Goal: Task Accomplishment & Management: Manage account settings

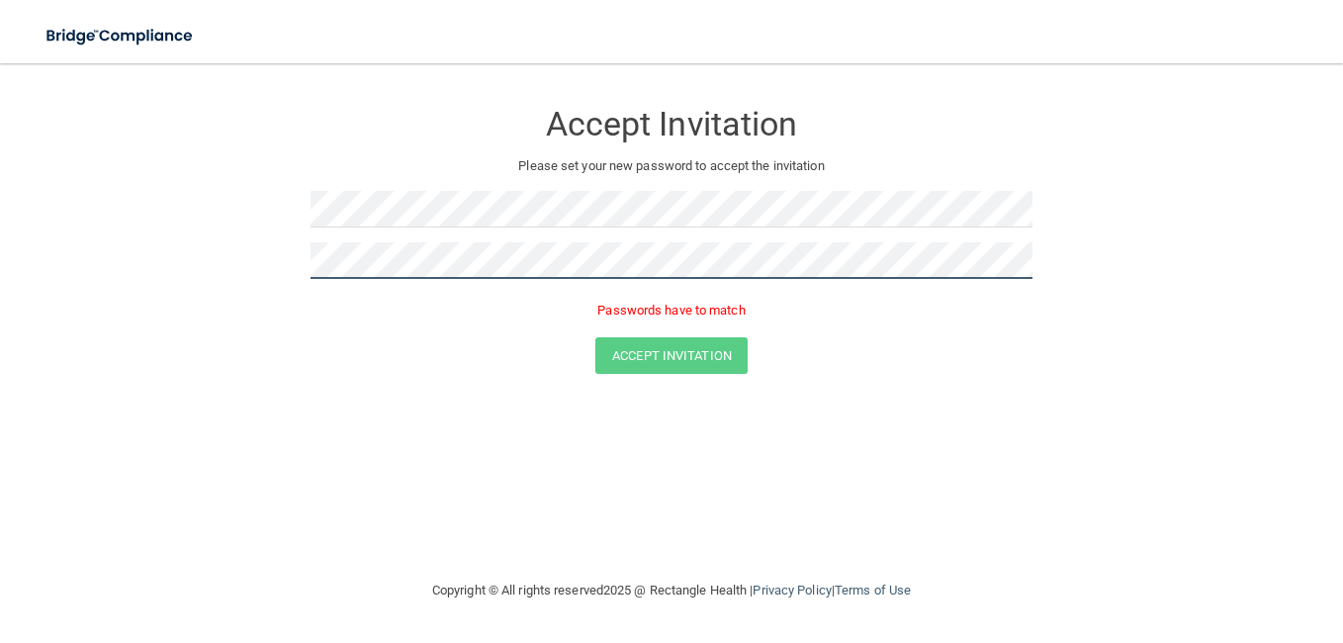
click at [20, 262] on main "Accept Invitation Please set your new password to accept the invitation Passwor…" at bounding box center [671, 353] width 1343 height 580
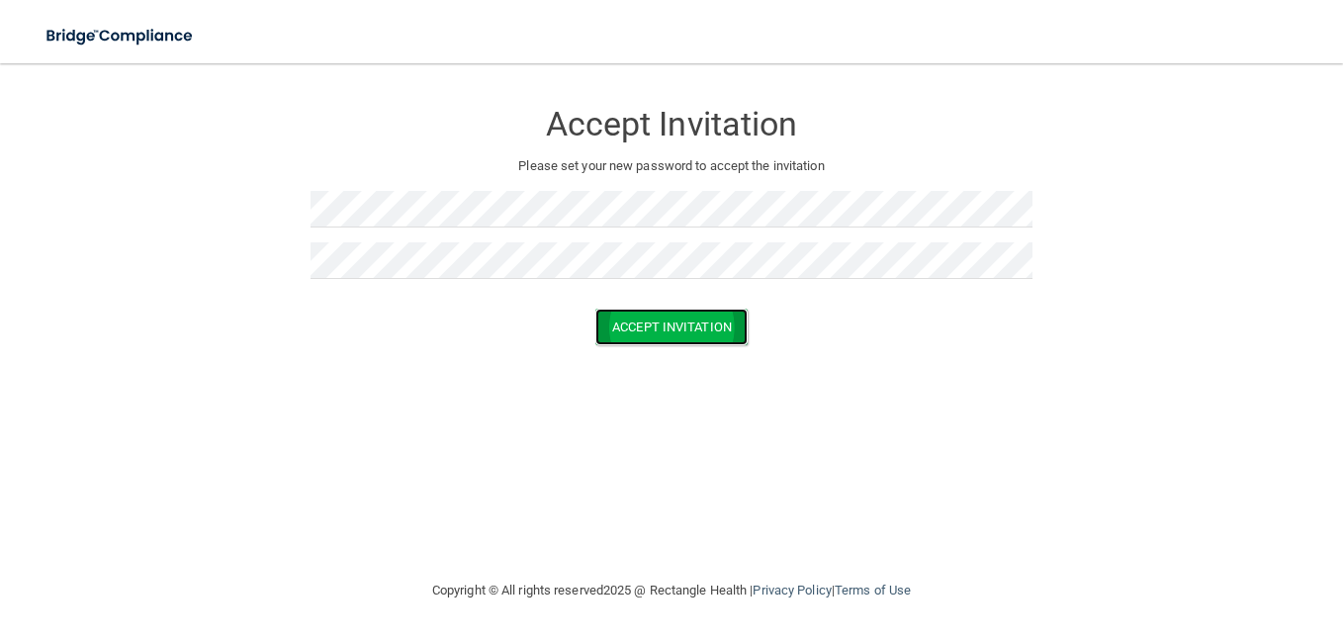
click at [653, 326] on button "Accept Invitation" at bounding box center [671, 327] width 152 height 37
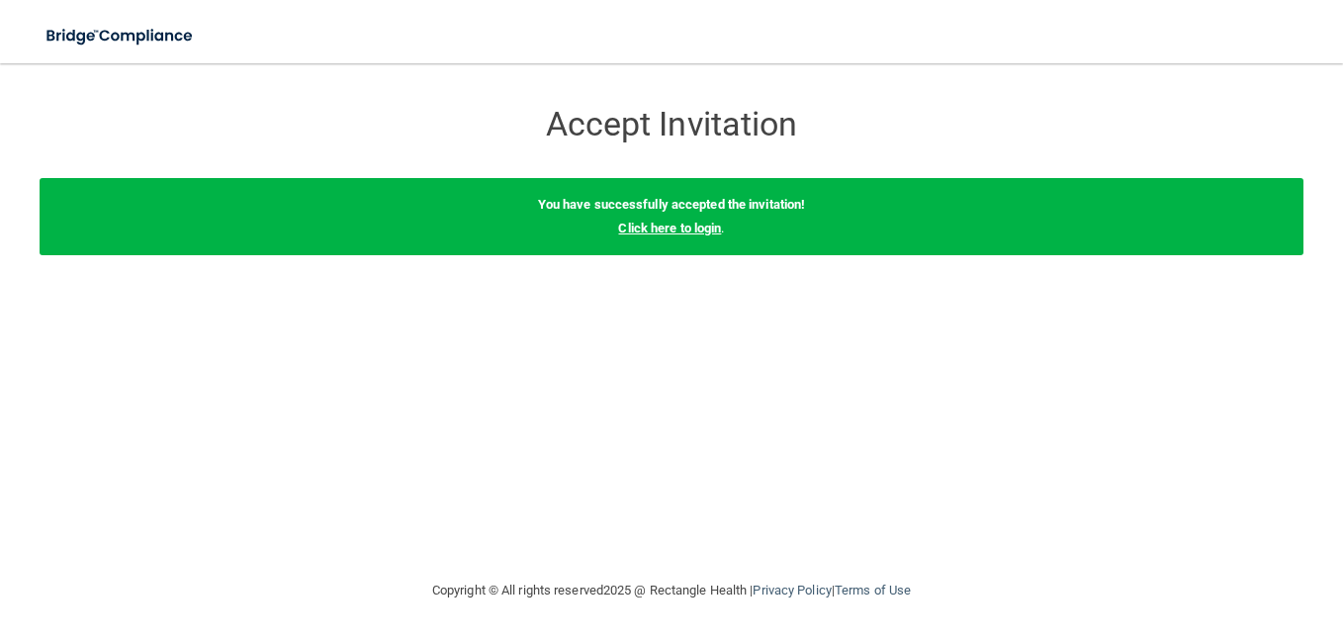
click at [673, 229] on link "Click here to login" at bounding box center [669, 228] width 103 height 15
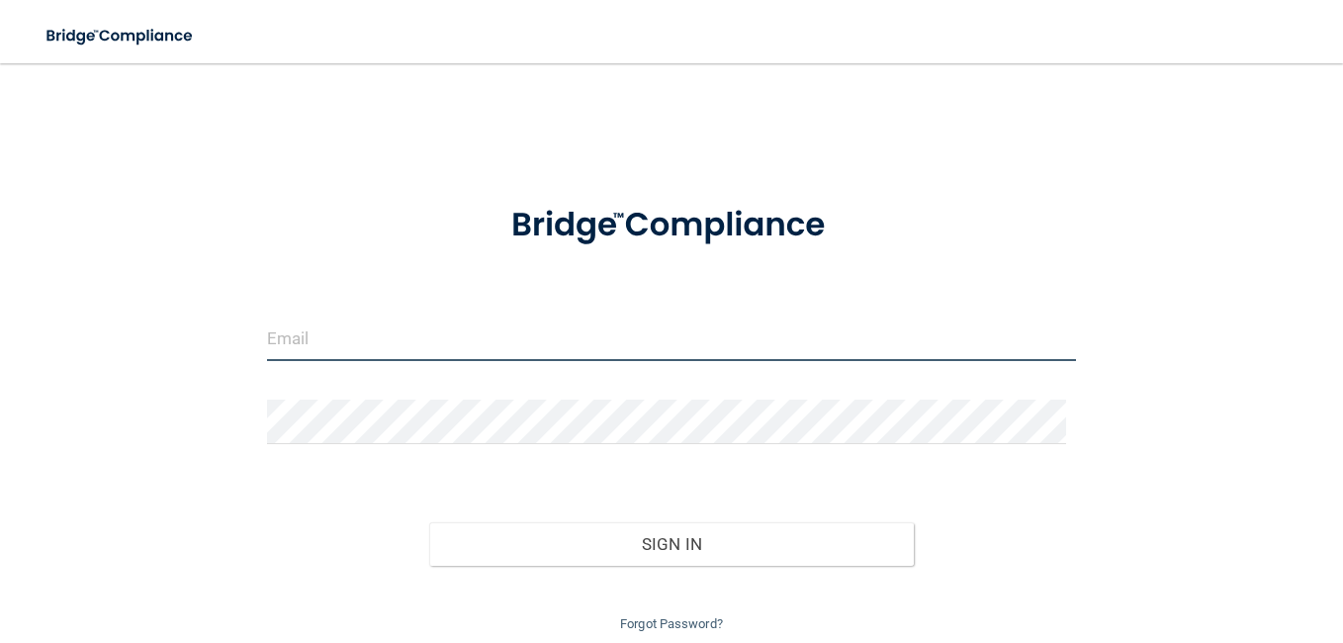
click at [331, 338] on input "email" at bounding box center [671, 339] width 809 height 45
type input "[EMAIL_ADDRESS][DOMAIN_NAME]"
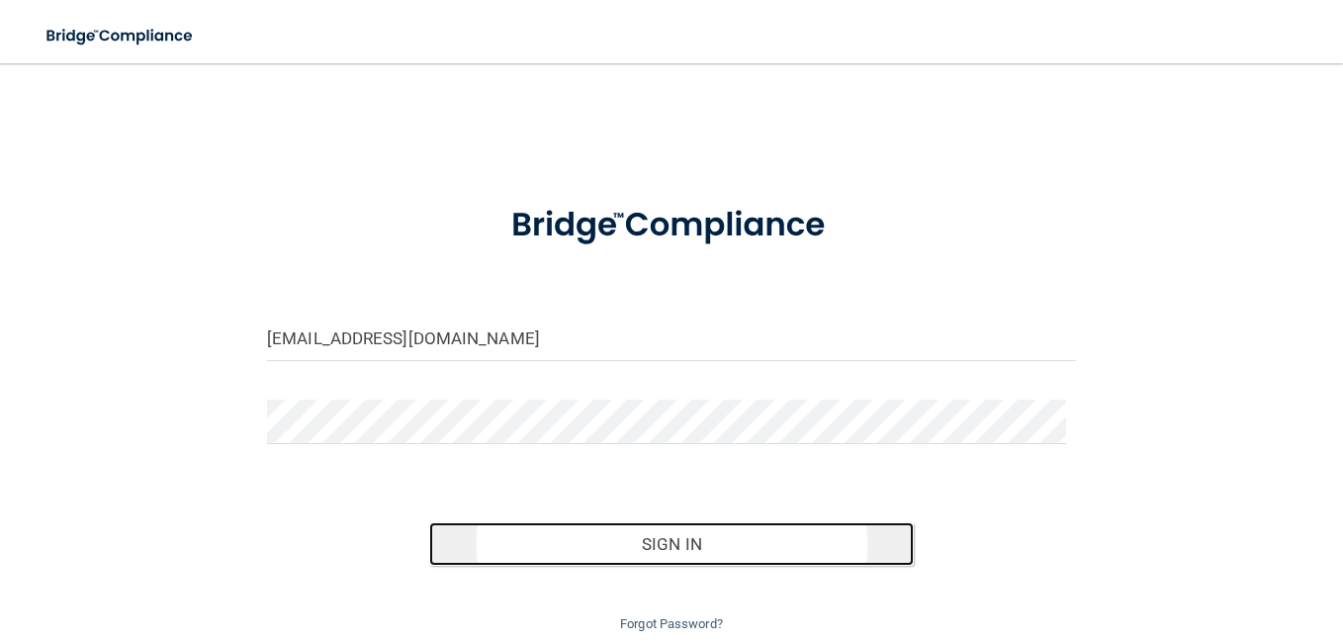
click at [678, 538] on button "Sign In" at bounding box center [672, 544] width 486 height 44
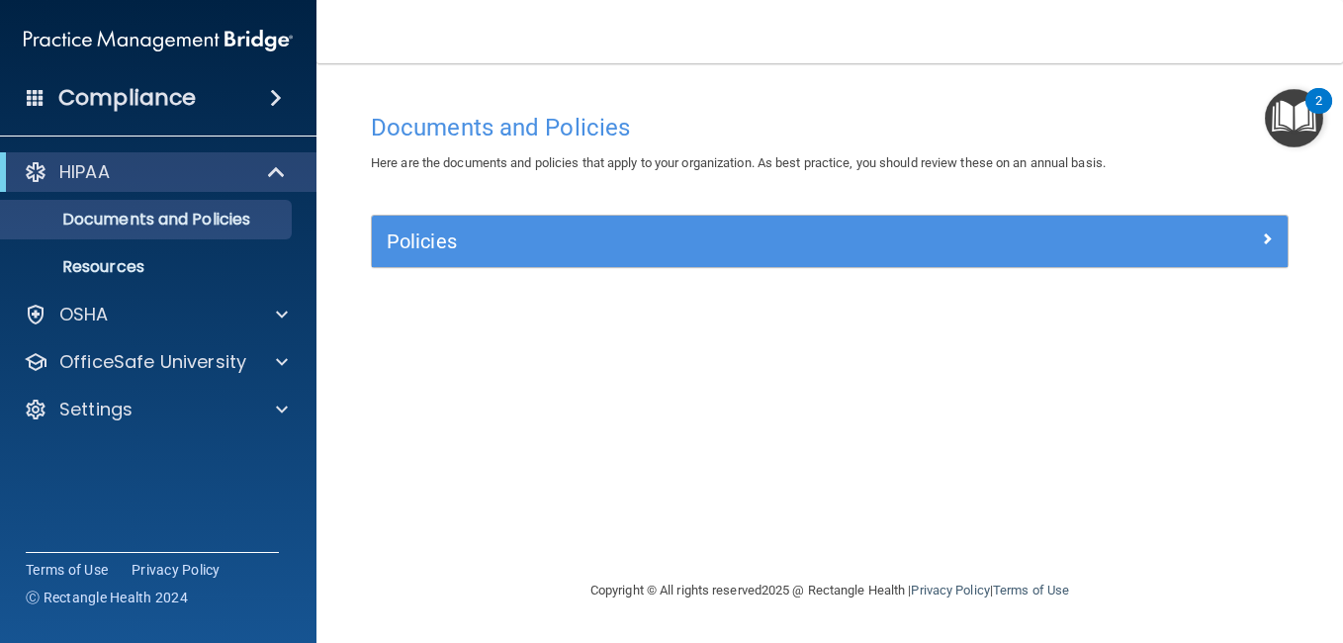
click at [277, 99] on span at bounding box center [276, 98] width 12 height 24
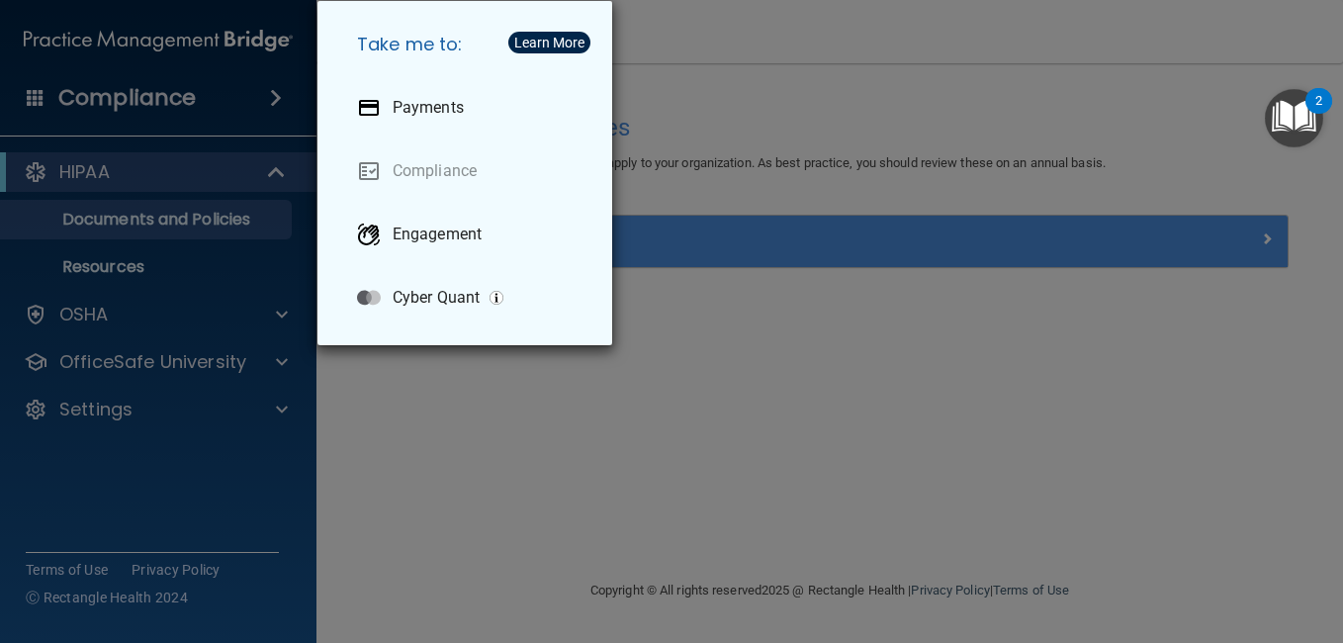
click at [635, 357] on div "Take me to: Payments Compliance Engagement Cyber Quant" at bounding box center [671, 321] width 1343 height 643
